Goal: Task Accomplishment & Management: Use online tool/utility

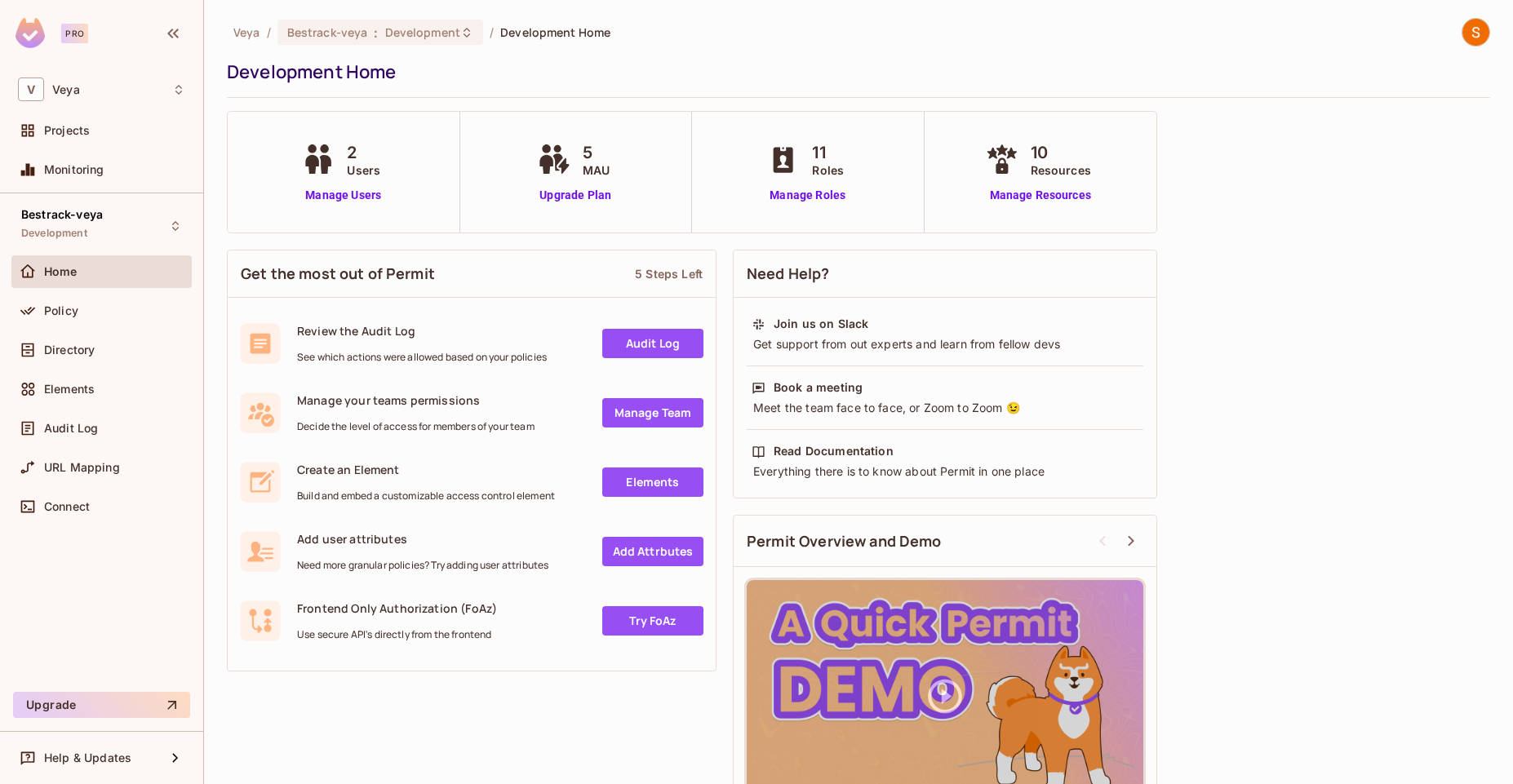
click at [131, 291] on div "Home" at bounding box center [101, 275] width 180 height 39
click at [132, 296] on div "Policy" at bounding box center [101, 311] width 180 height 33
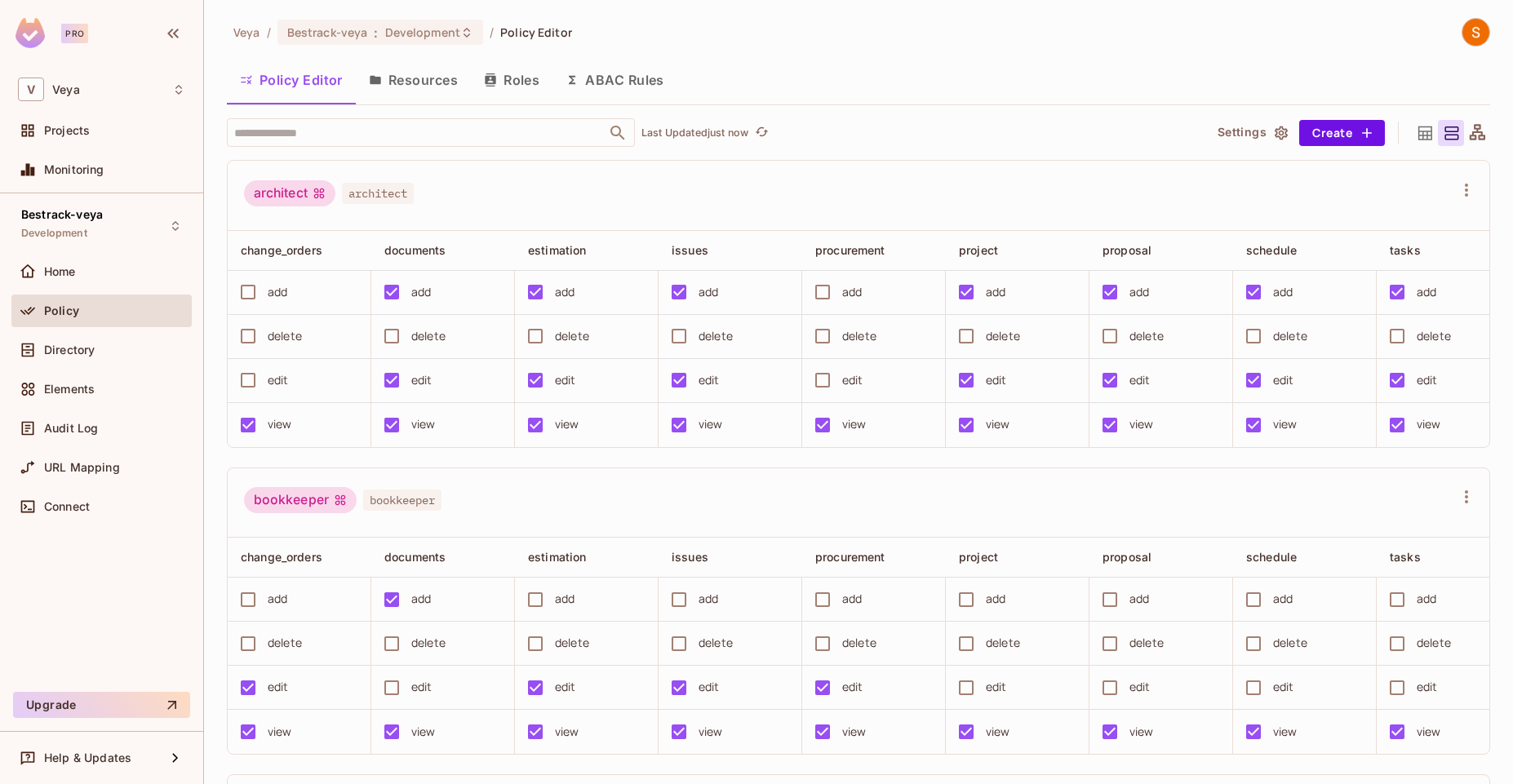
click at [414, 59] on button "Resources" at bounding box center [413, 80] width 115 height 41
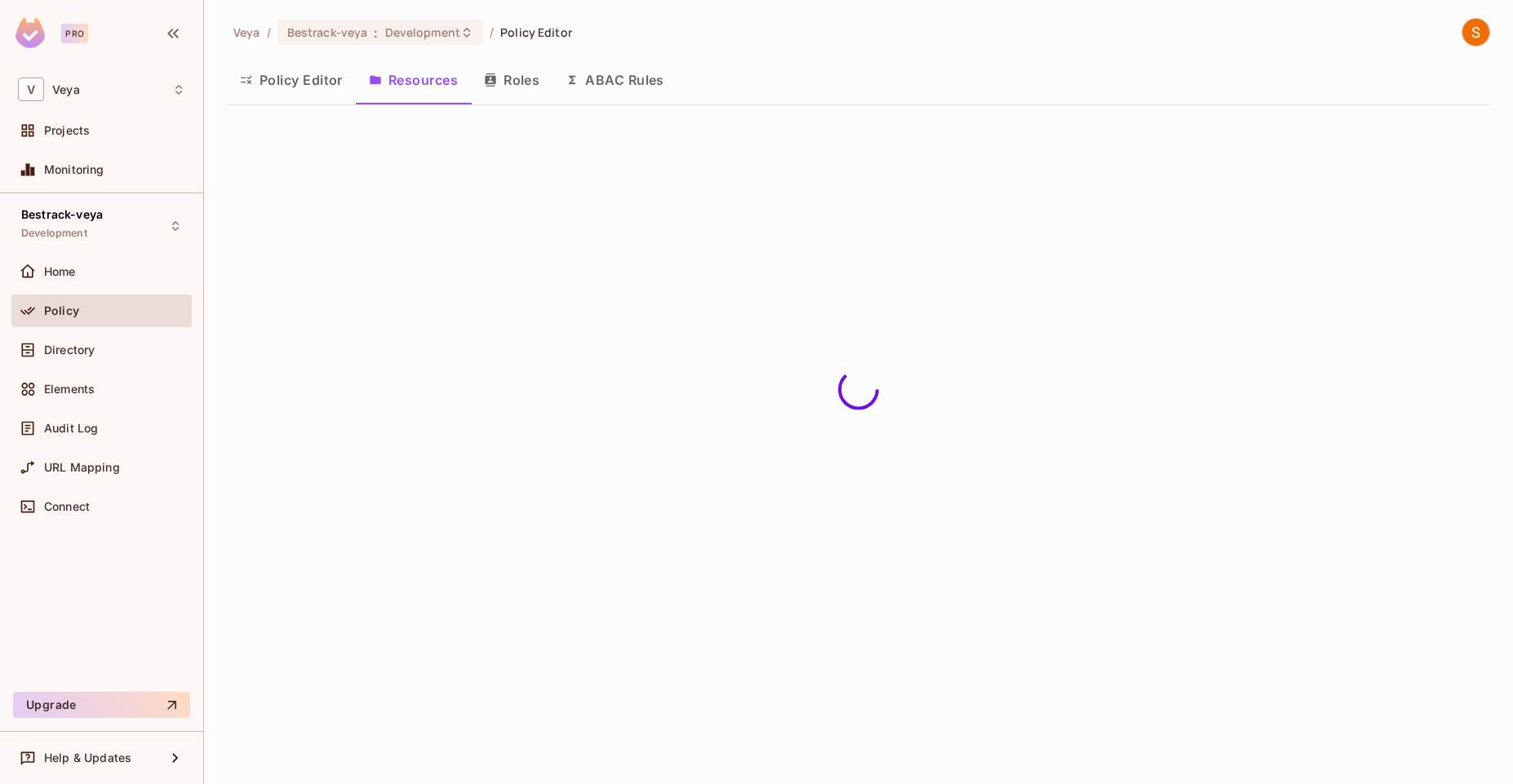
click at [419, 71] on button "Resources" at bounding box center [413, 80] width 115 height 41
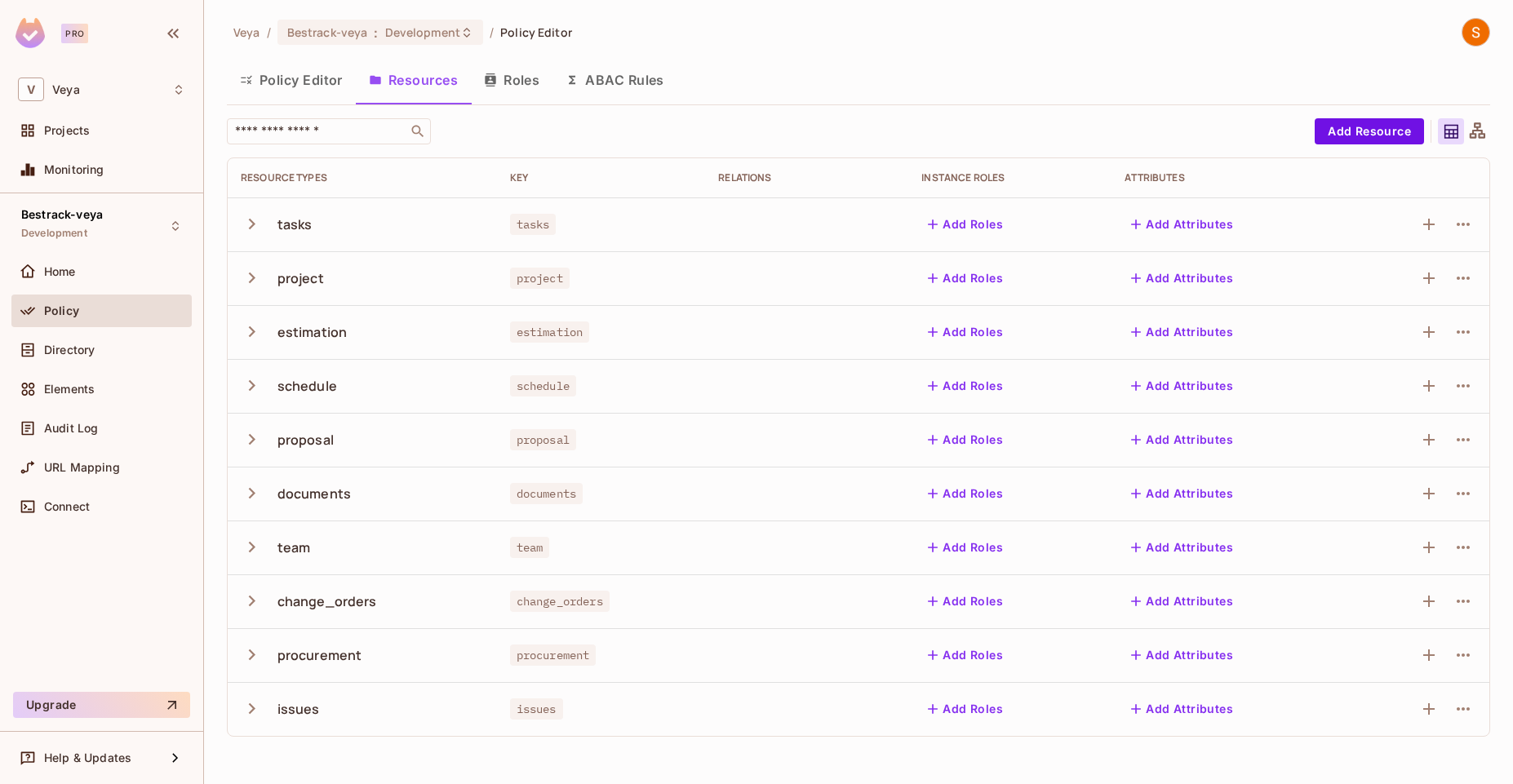
click at [248, 651] on icon "button" at bounding box center [251, 654] width 7 height 11
click at [248, 651] on icon "button" at bounding box center [251, 654] width 22 height 22
click at [331, 78] on button "Policy Editor" at bounding box center [291, 80] width 129 height 41
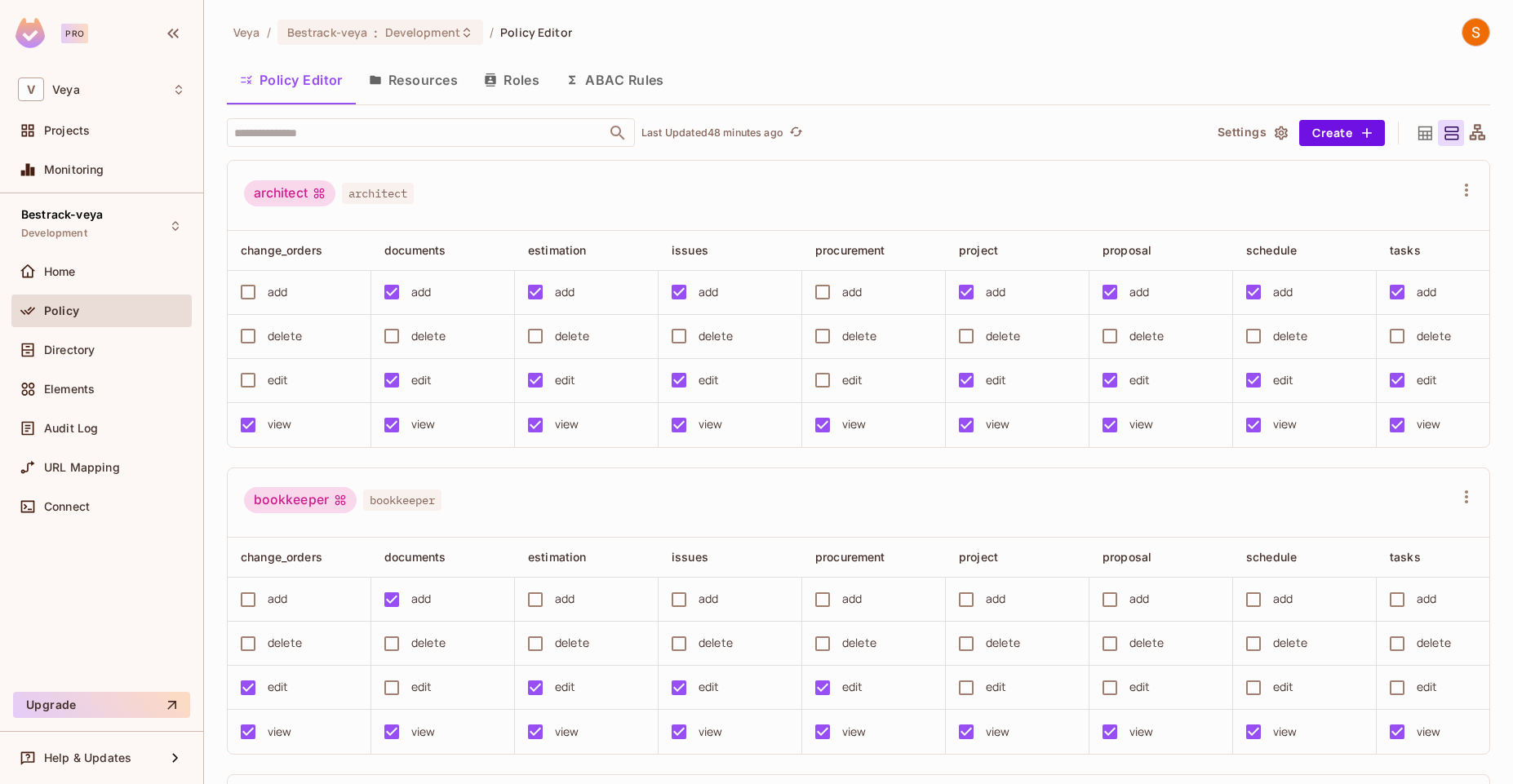
click at [1267, 498] on div "bookkeeper bookkeeper" at bounding box center [858, 504] width 1262 height 70
